Goal: Transaction & Acquisition: Obtain resource

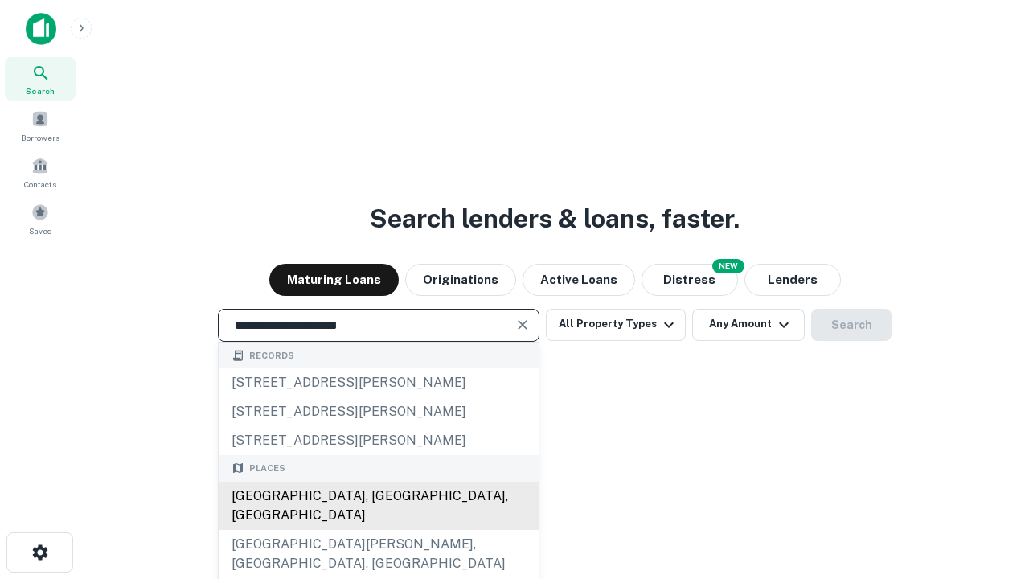
click at [378, 530] on div "[GEOGRAPHIC_DATA], [GEOGRAPHIC_DATA], [GEOGRAPHIC_DATA]" at bounding box center [379, 505] width 320 height 48
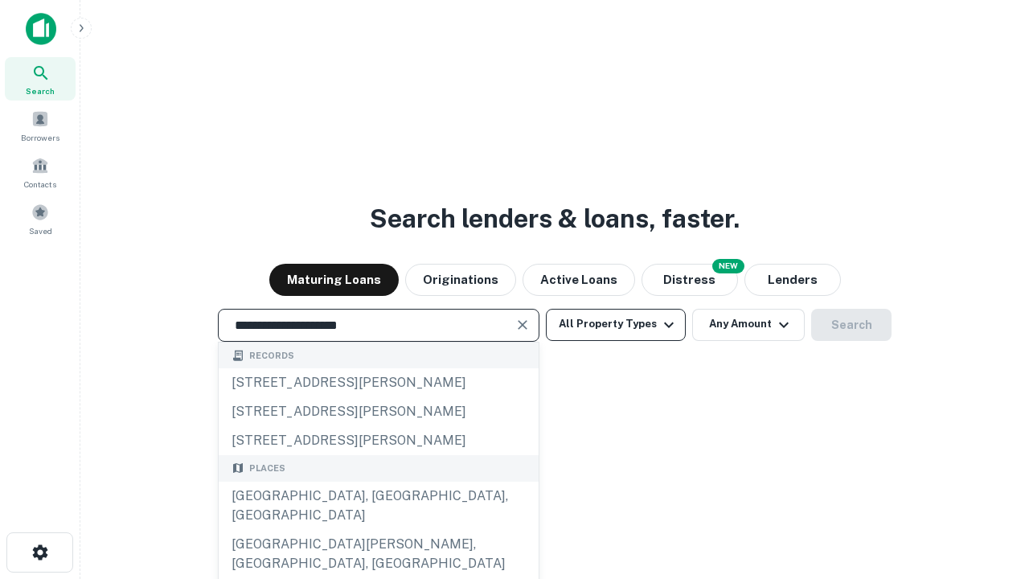
type input "**********"
click at [616, 324] on button "All Property Types" at bounding box center [616, 325] width 140 height 32
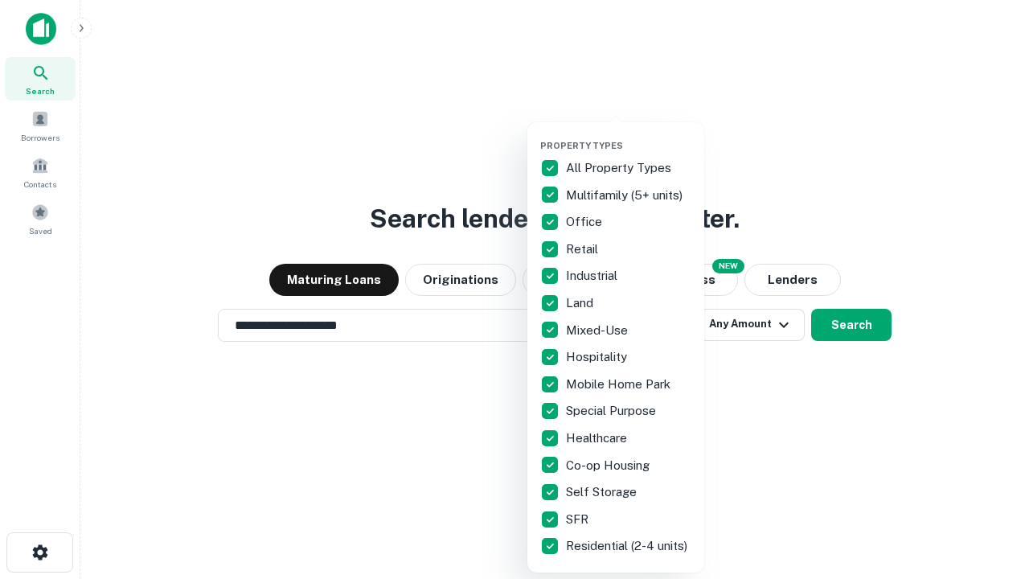
click at [628, 135] on button "button" at bounding box center [628, 135] width 177 height 1
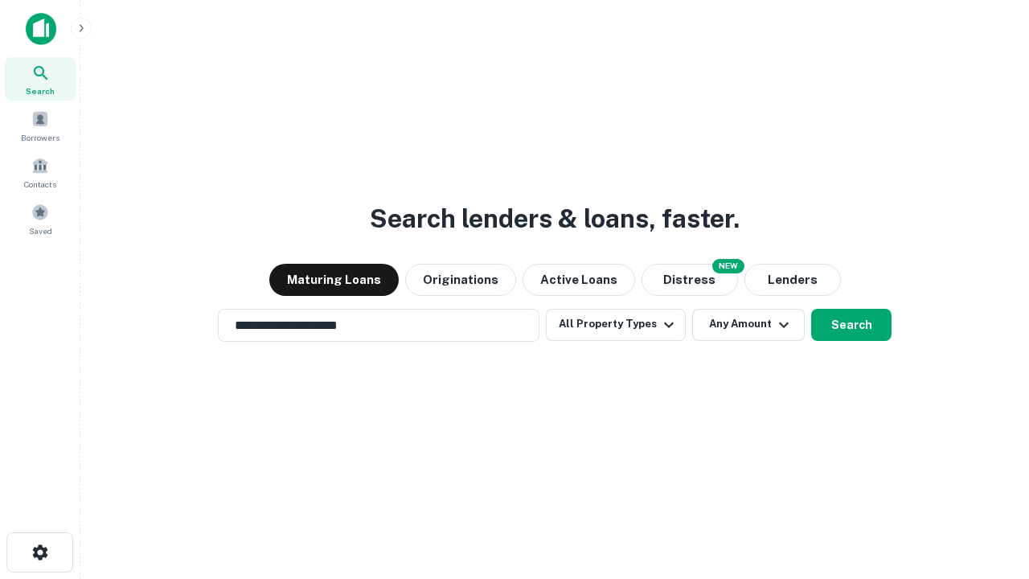
scroll to position [10, 194]
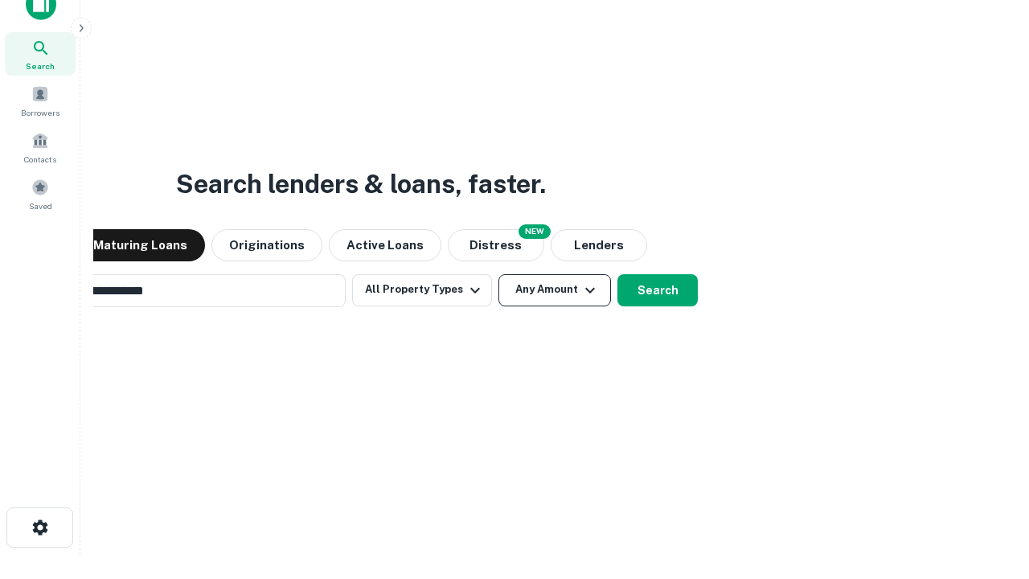
click at [498, 274] on button "Any Amount" at bounding box center [554, 290] width 113 height 32
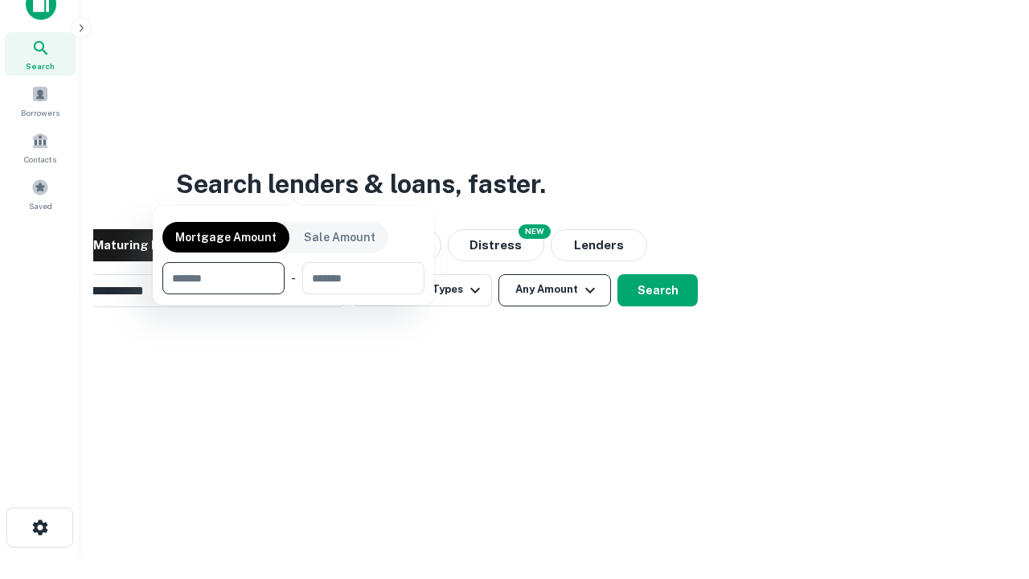
scroll to position [116, 455]
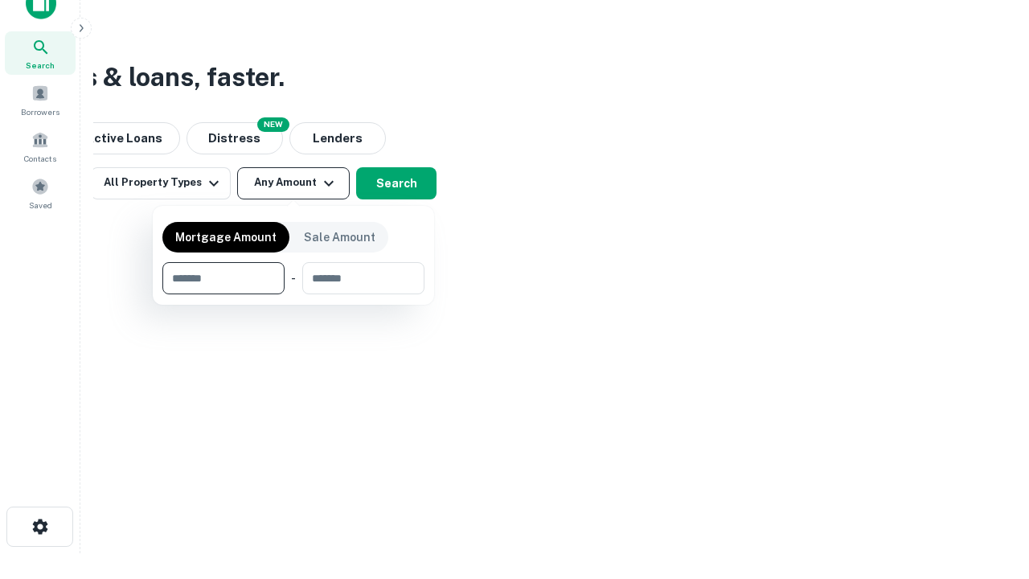
type input "*******"
click at [293, 294] on button "button" at bounding box center [293, 294] width 262 height 1
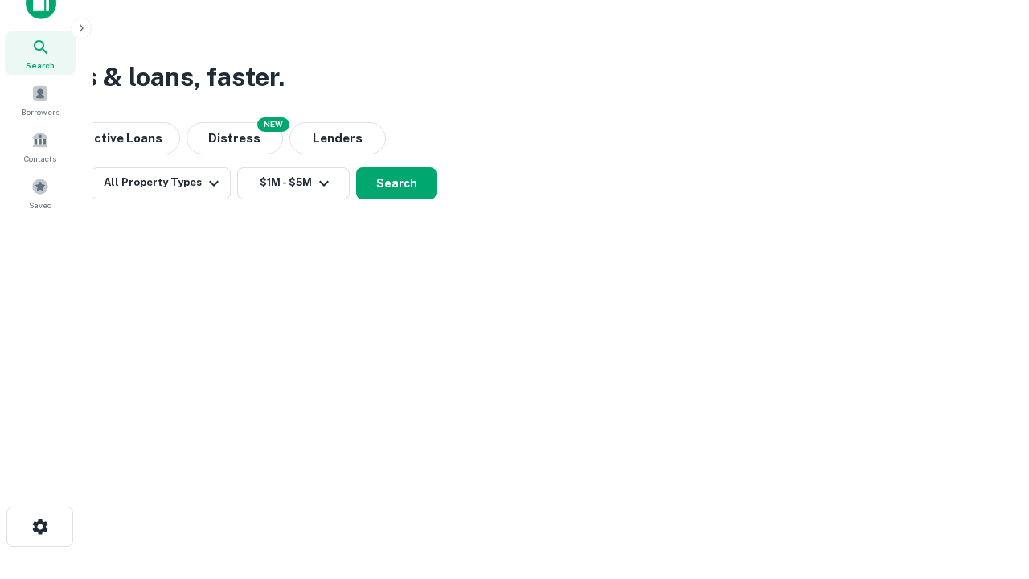
scroll to position [10, 297]
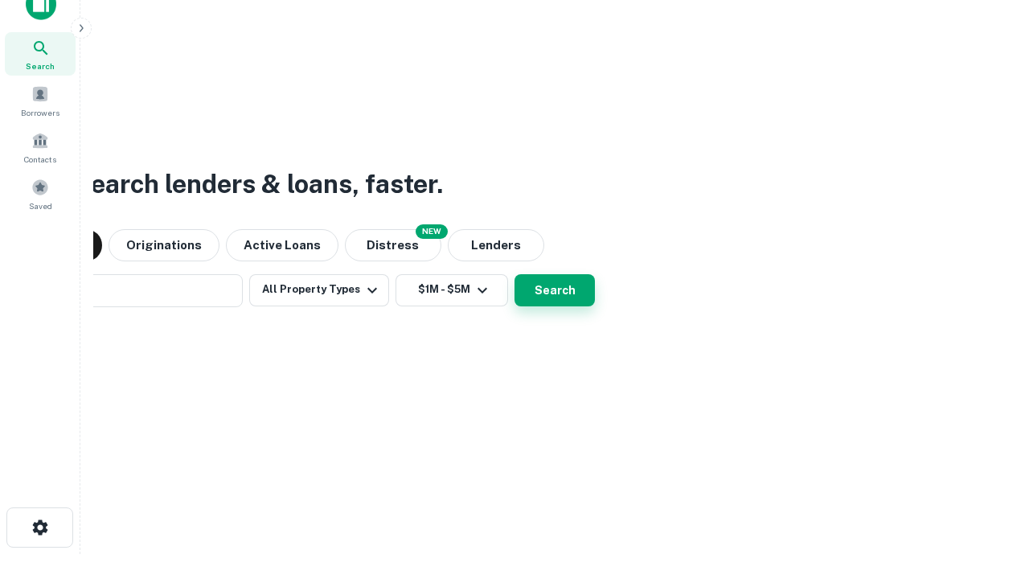
click at [554, 289] on button "Search" at bounding box center [554, 290] width 80 height 32
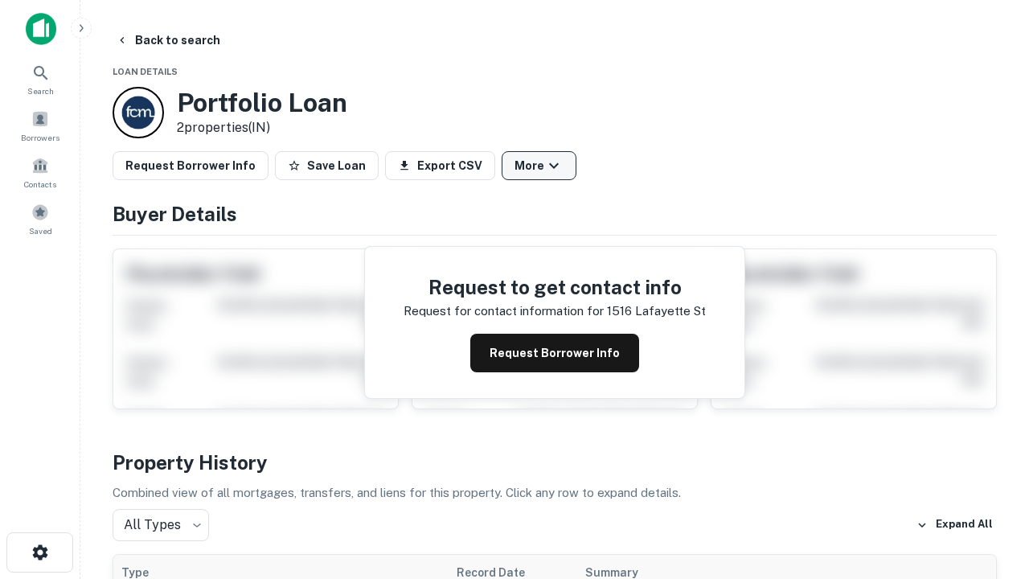
click at [538, 166] on button "More" at bounding box center [538, 165] width 75 height 29
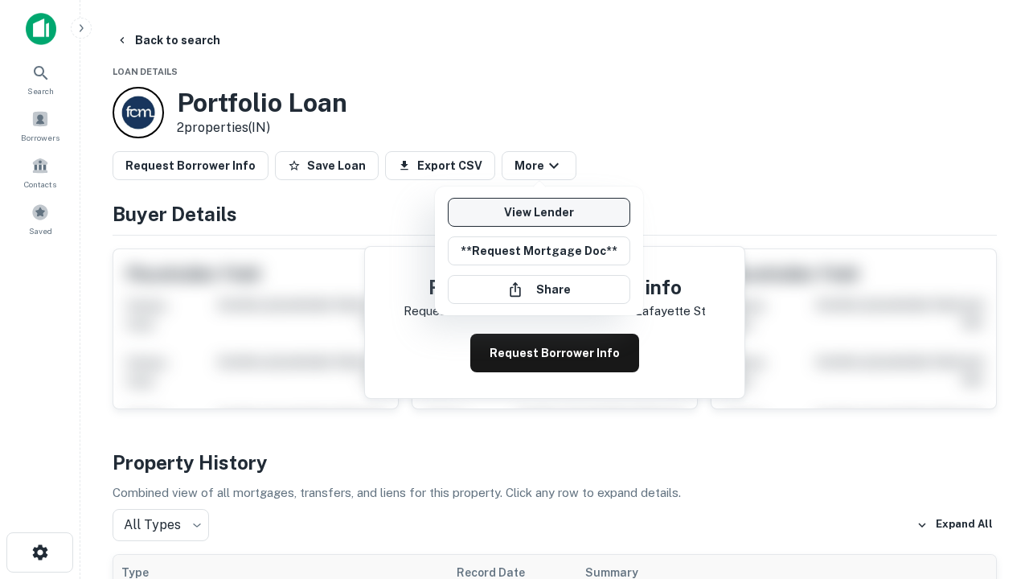
click at [538, 212] on link "View Lender" at bounding box center [539, 212] width 182 height 29
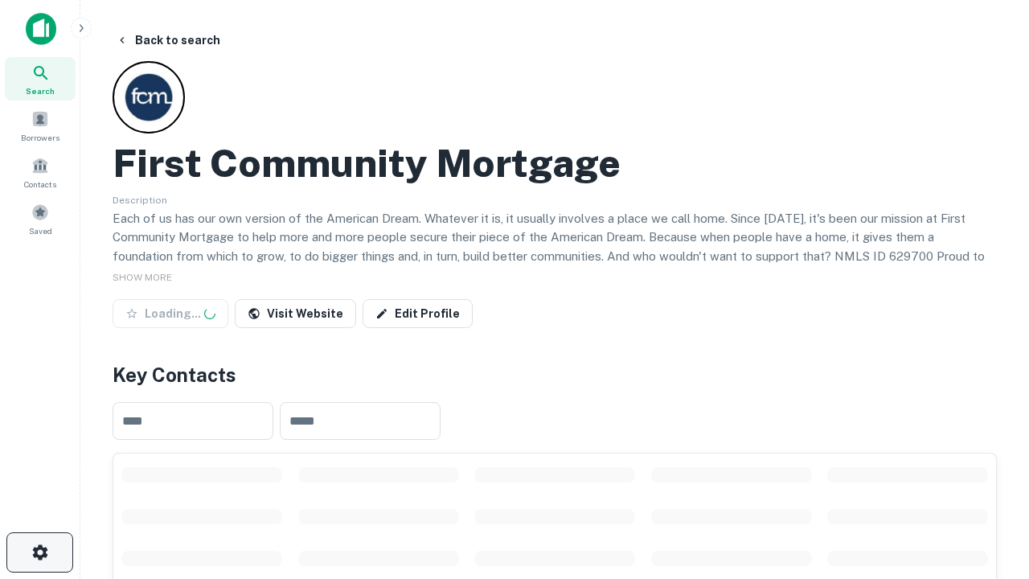
click at [39, 552] on icon "button" at bounding box center [40, 551] width 19 height 19
